Goal: Transaction & Acquisition: Purchase product/service

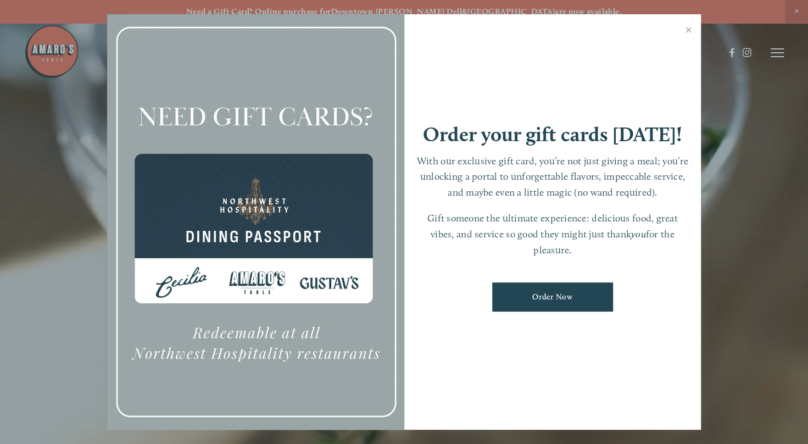
click at [535, 305] on link "Order Now" at bounding box center [552, 296] width 121 height 29
click at [688, 32] on link "Close" at bounding box center [688, 31] width 21 height 31
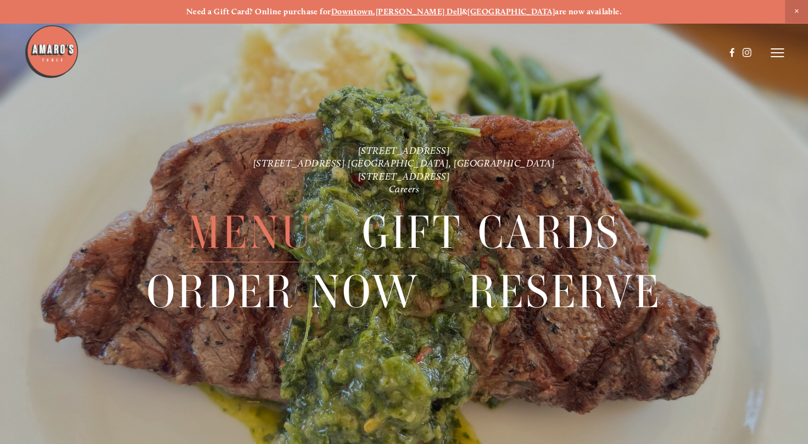
click at [237, 234] on span "Menu" at bounding box center [250, 233] width 126 height 59
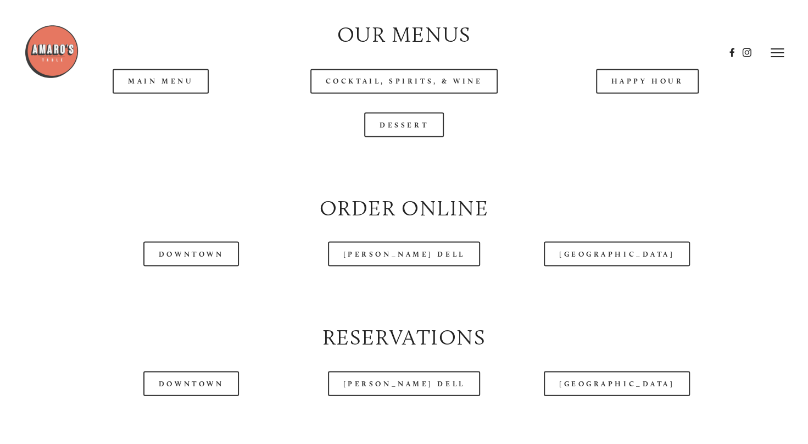
scroll to position [1120, 0]
click at [175, 94] on link "Main Menu" at bounding box center [161, 81] width 96 height 25
